Goal: Find specific page/section: Find specific page/section

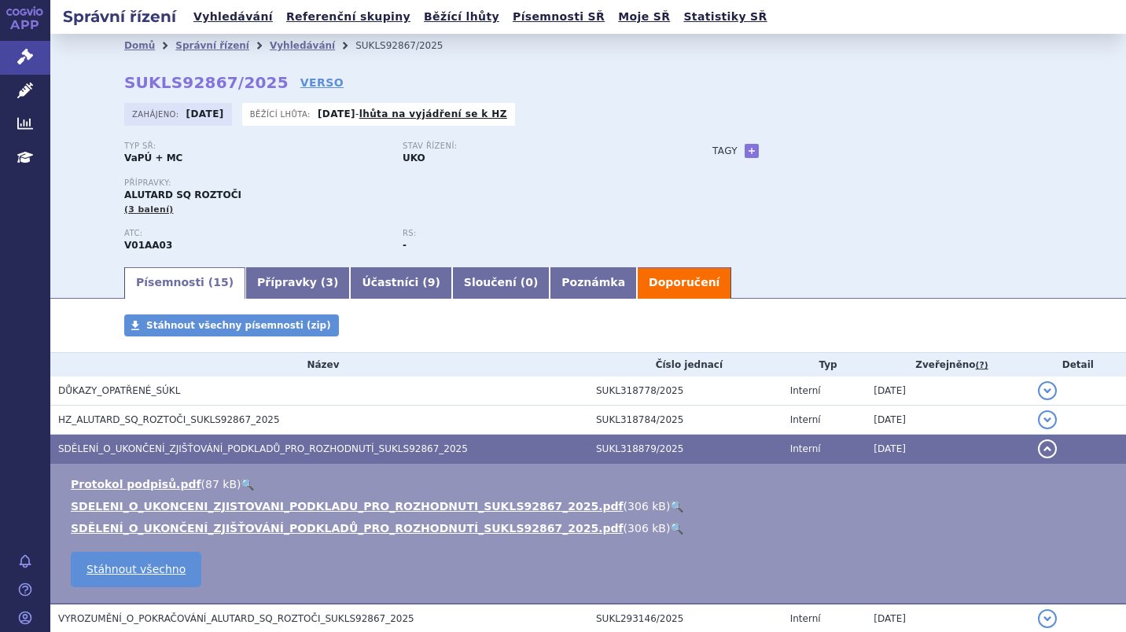
scroll to position [39, 0]
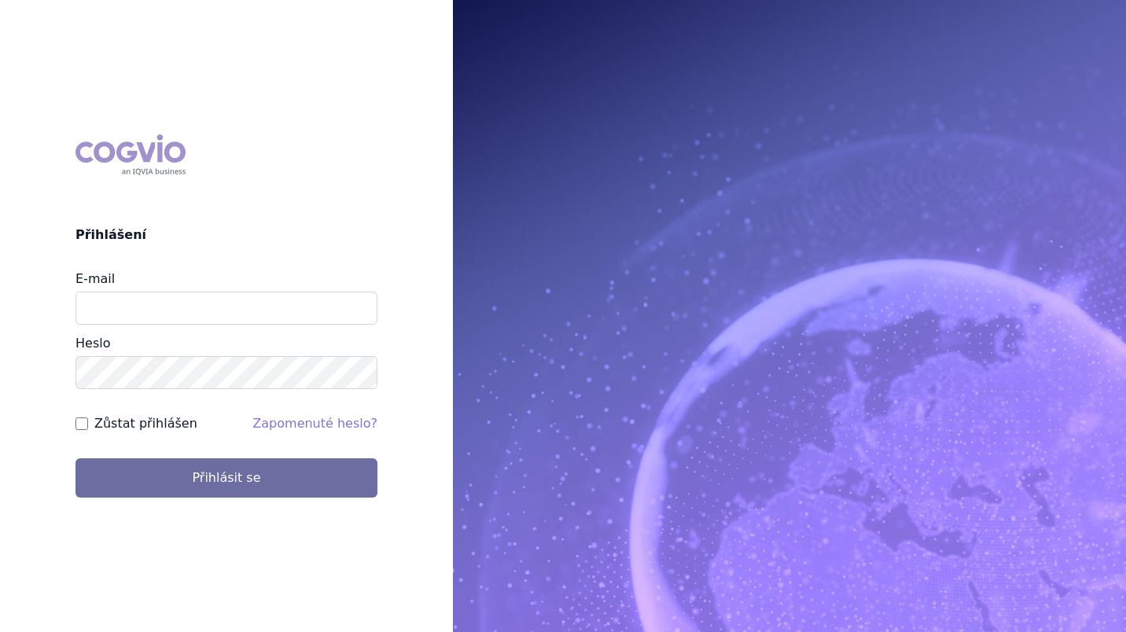
type input "[EMAIL_ADDRESS][PERSON_NAME][DOMAIN_NAME]"
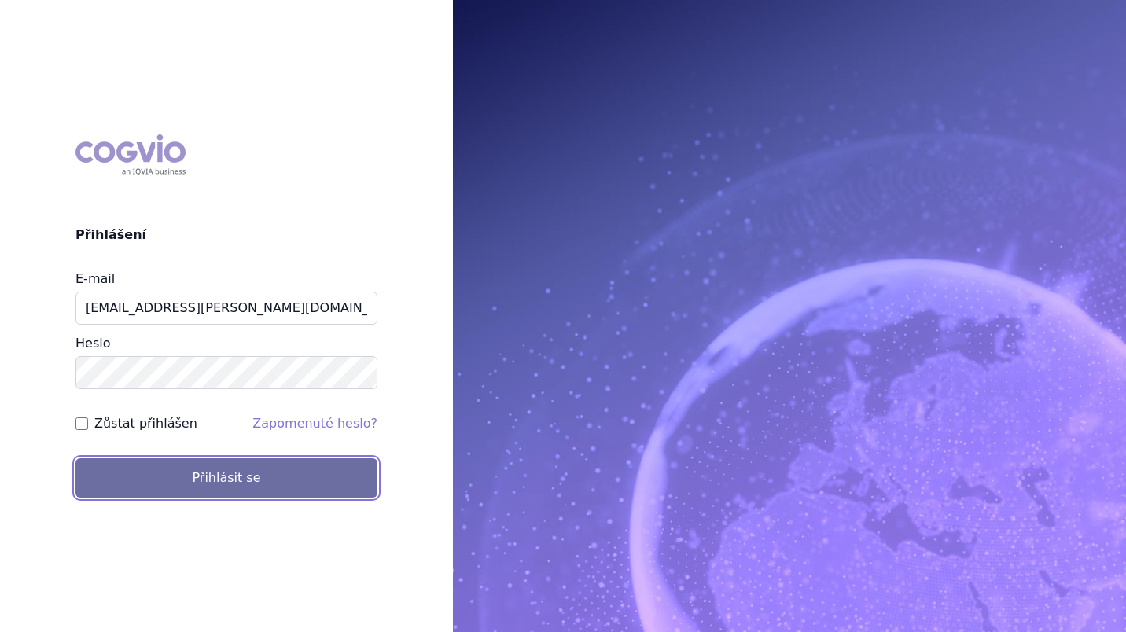
click at [236, 473] on button "Přihlásit se" at bounding box center [226, 477] width 302 height 39
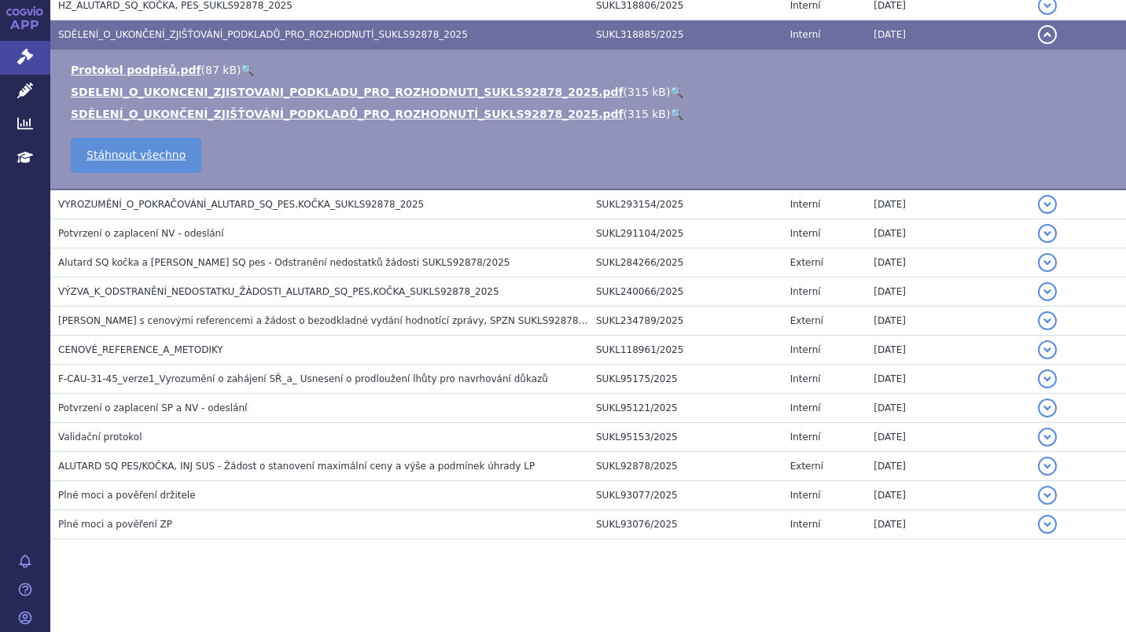
scroll to position [416, 0]
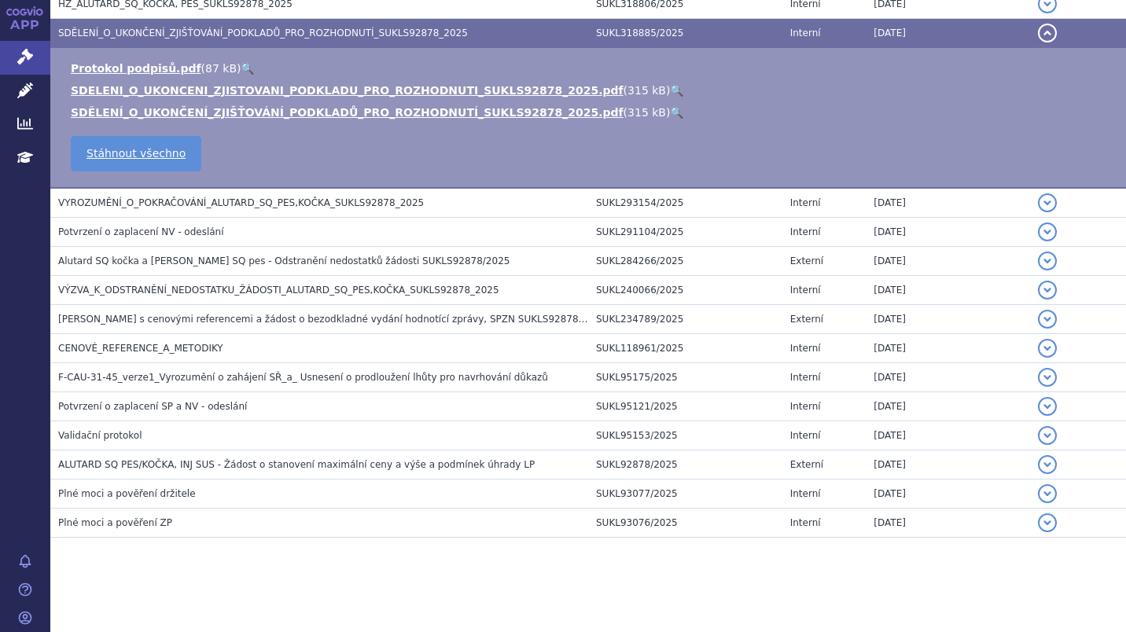
click at [1038, 28] on button "detail" at bounding box center [1047, 33] width 19 height 19
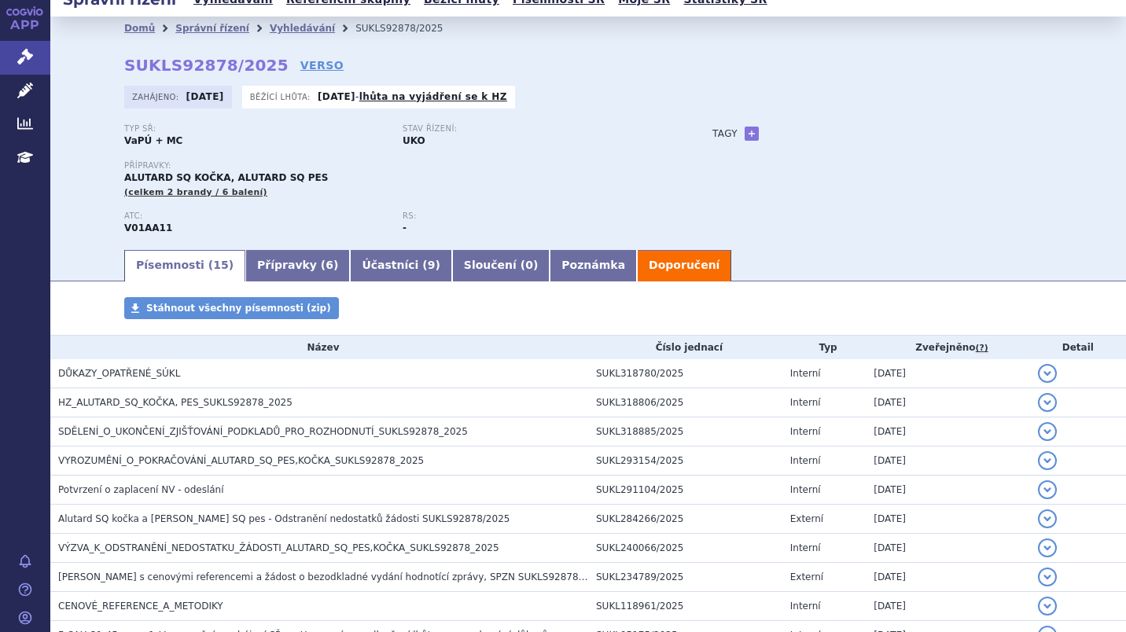
scroll to position [3, 0]
